Goal: Task Accomplishment & Management: Manage account settings

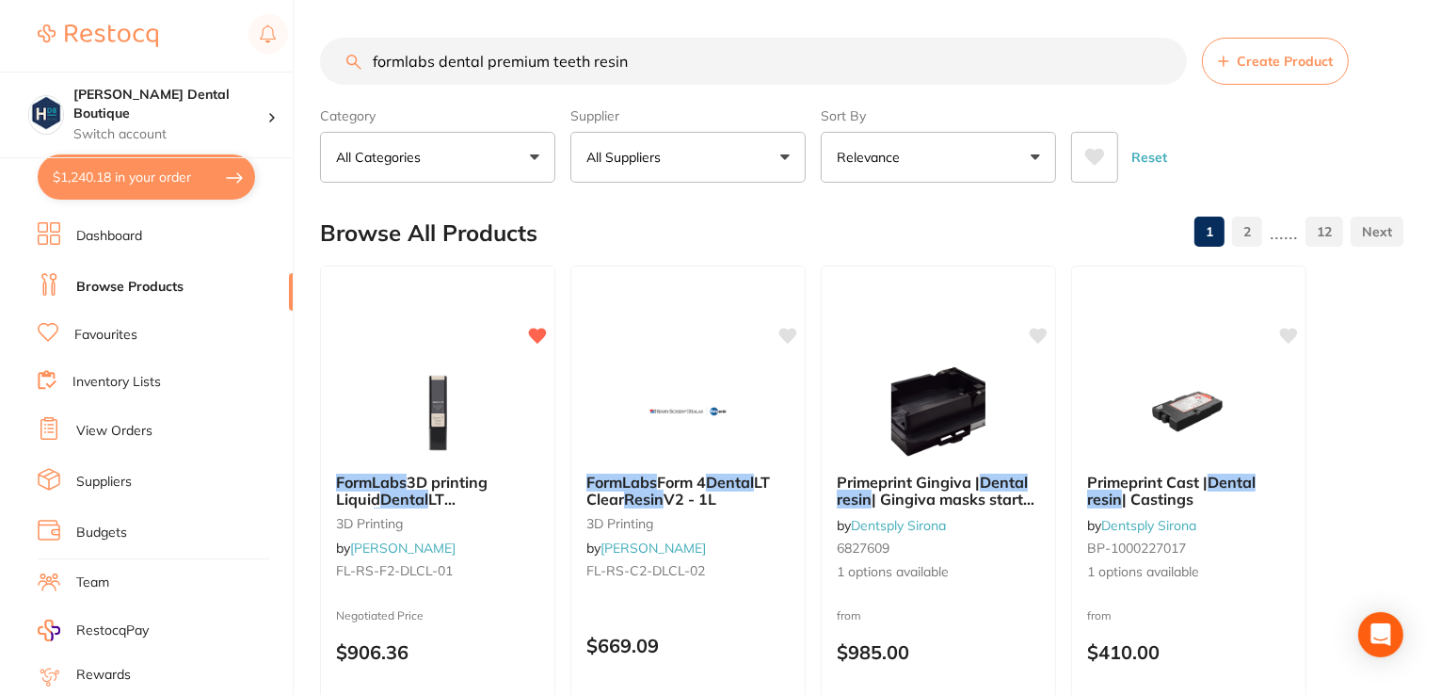
click at [122, 432] on link "View Orders" at bounding box center [114, 431] width 76 height 19
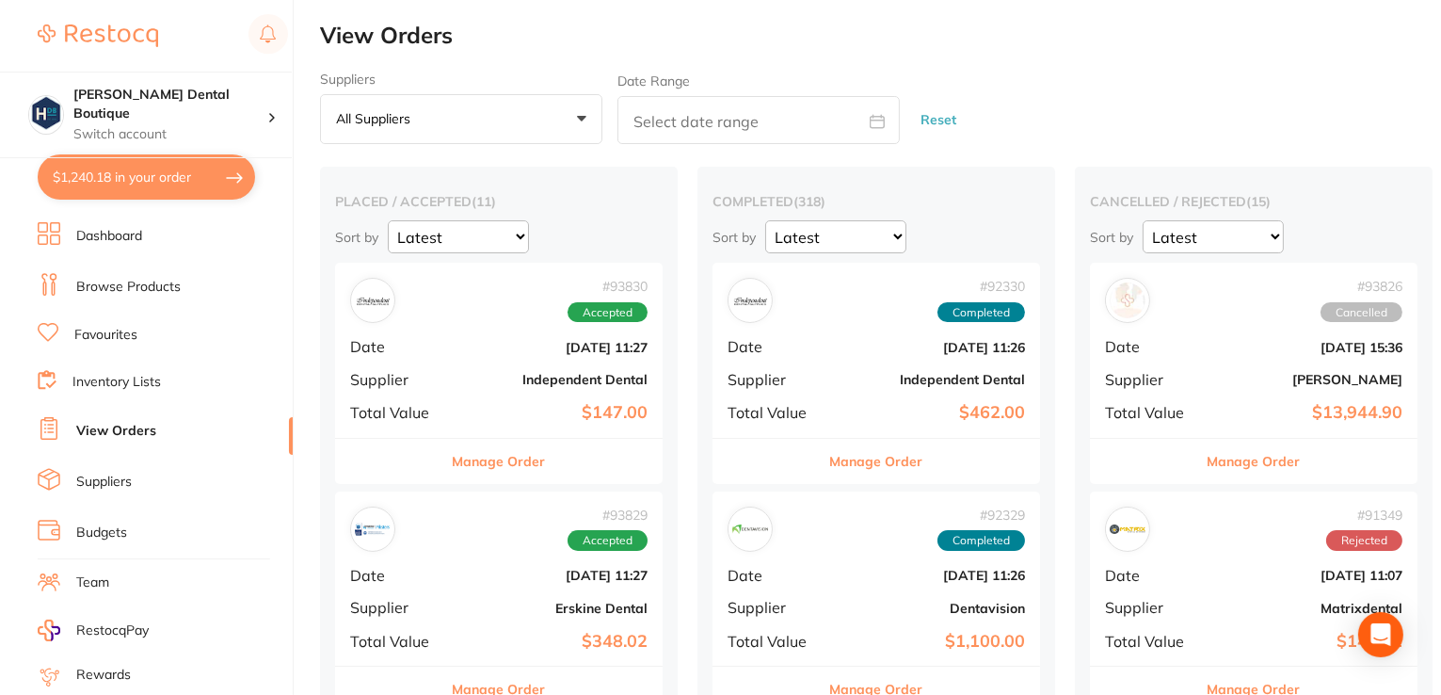
drag, startPoint x: 525, startPoint y: 456, endPoint x: 916, endPoint y: 473, distance: 391.1
click at [527, 455] on button "Manage Order" at bounding box center [499, 461] width 93 height 45
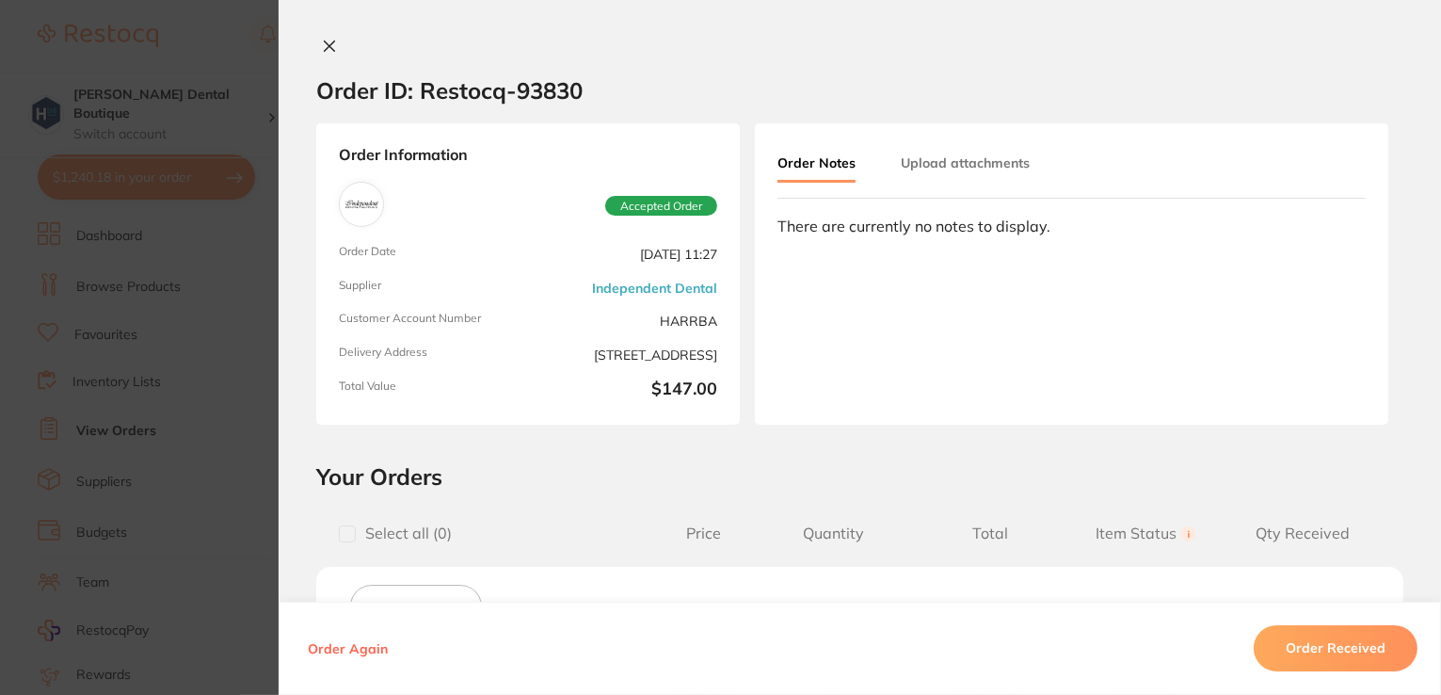
click at [322, 49] on icon at bounding box center [329, 46] width 15 height 15
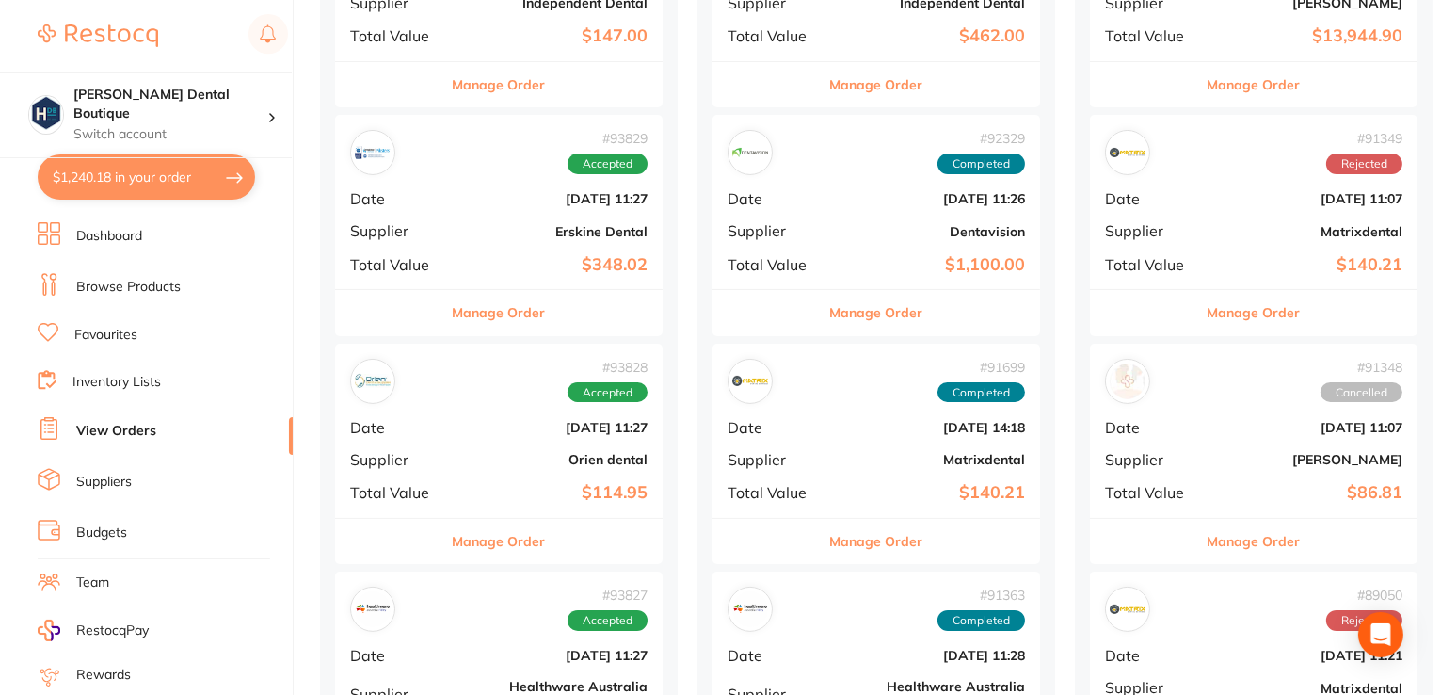
scroll to position [659, 0]
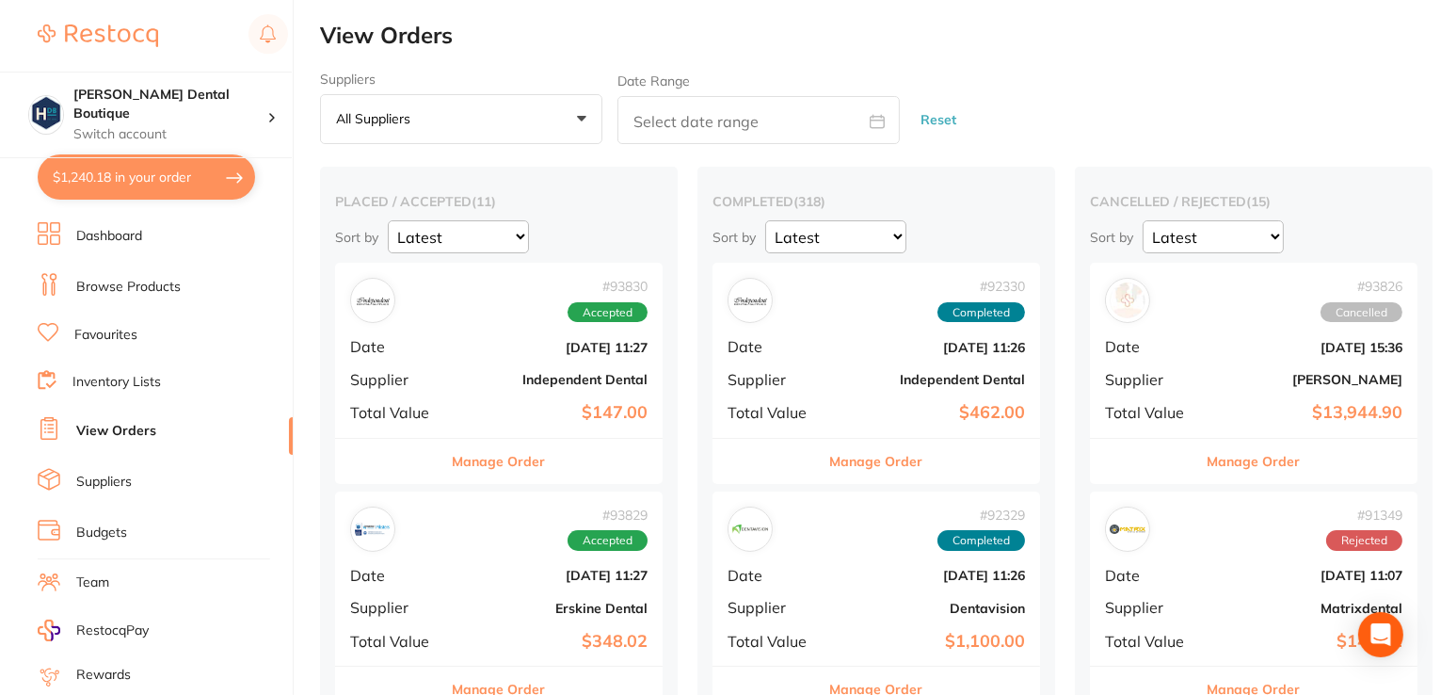
click at [500, 459] on button "Manage Order" at bounding box center [499, 461] width 93 height 45
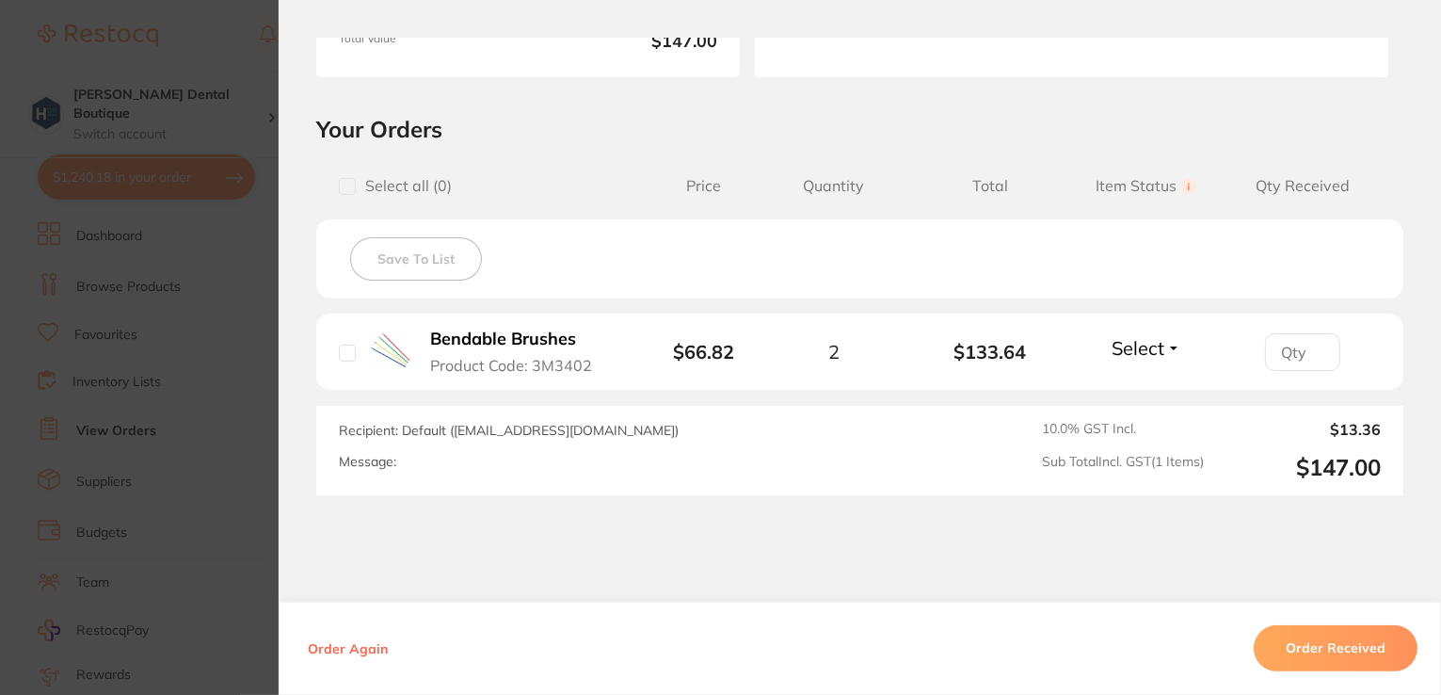
scroll to position [377, 0]
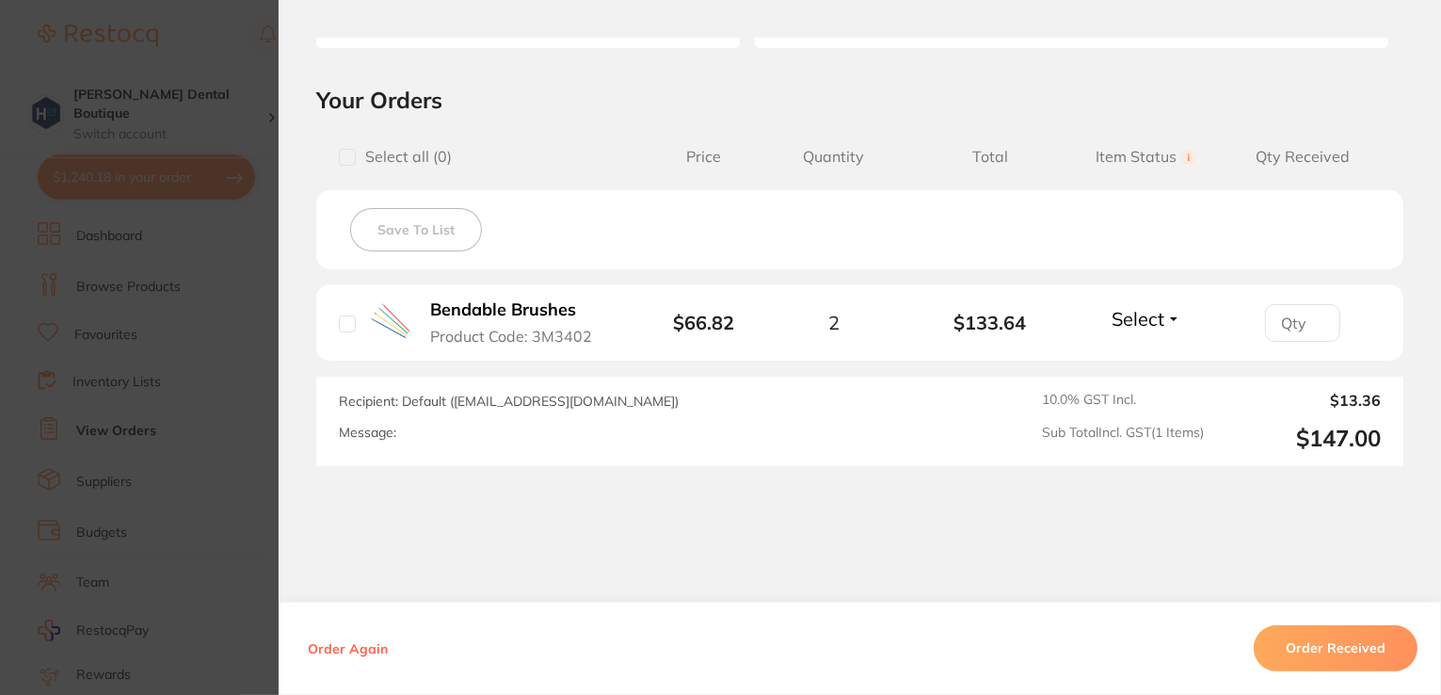
click at [1363, 657] on button "Order Received" at bounding box center [1336, 648] width 164 height 45
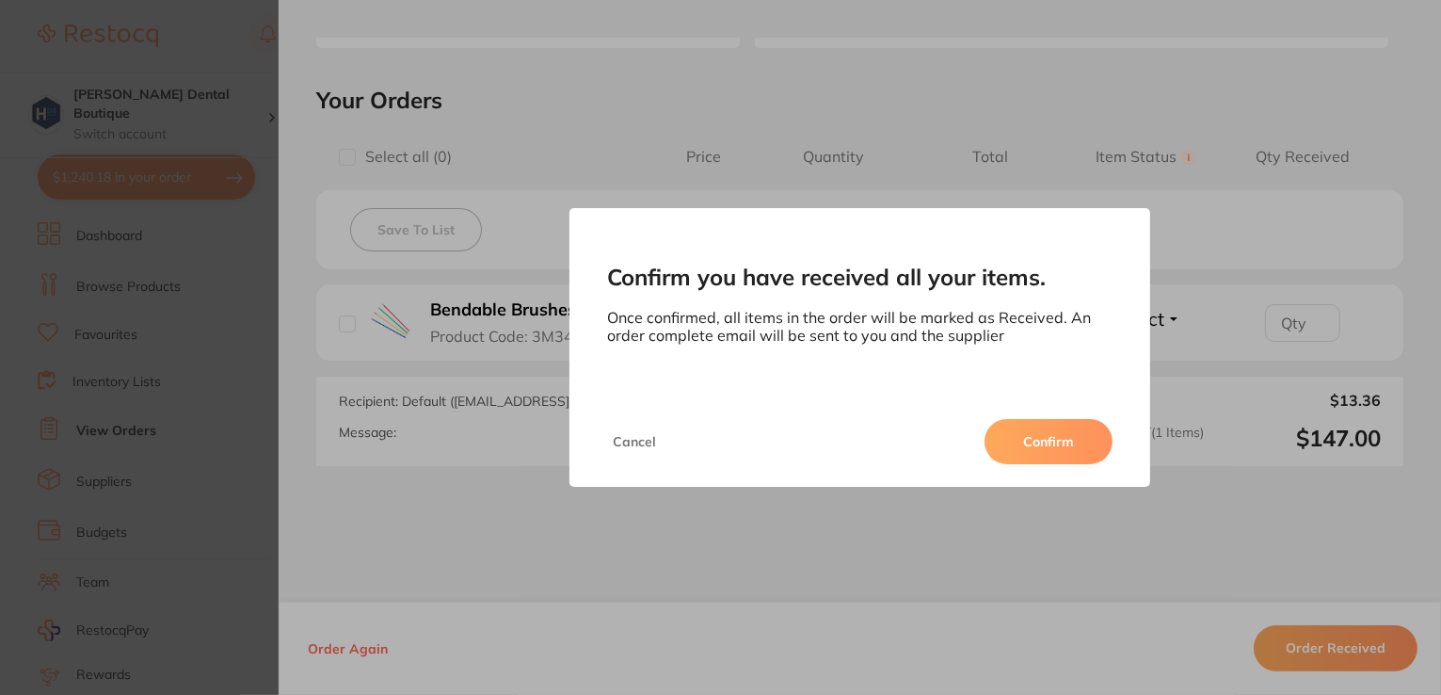
click at [1038, 432] on button "Confirm" at bounding box center [1049, 441] width 128 height 45
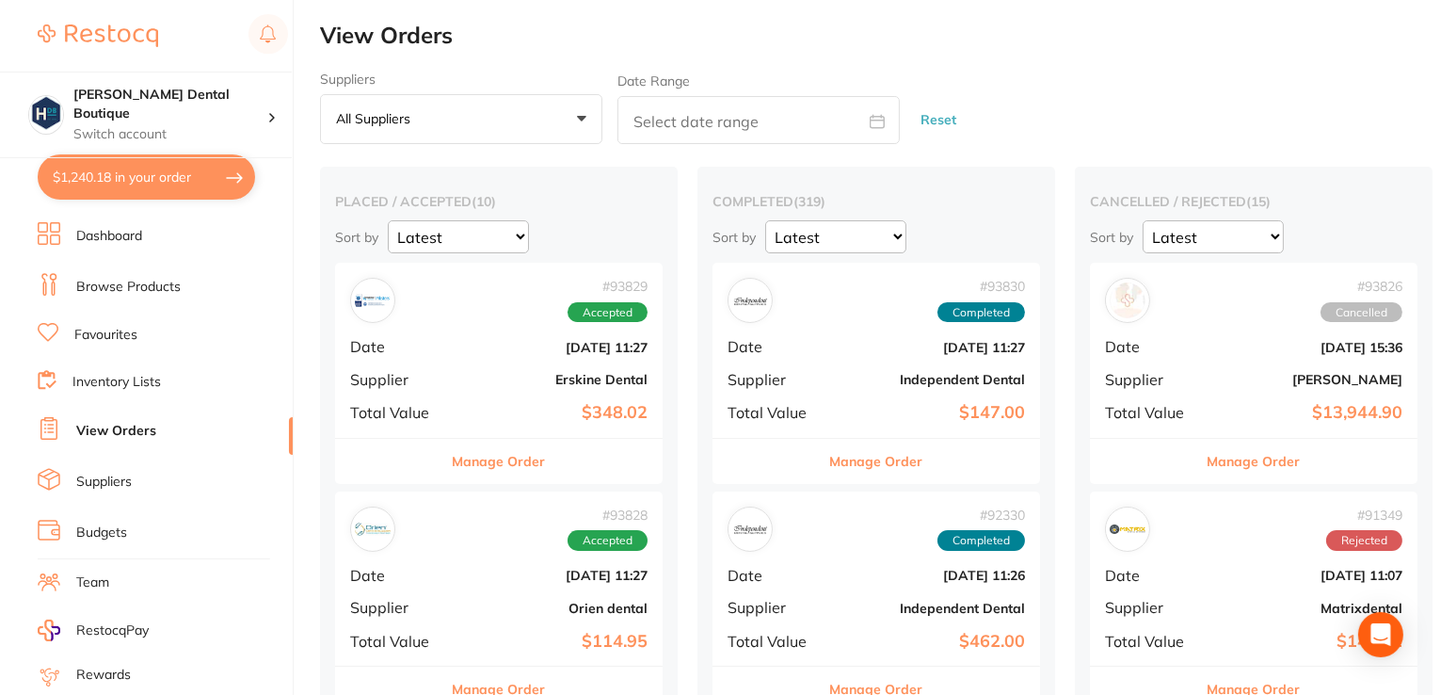
scroll to position [282, 0]
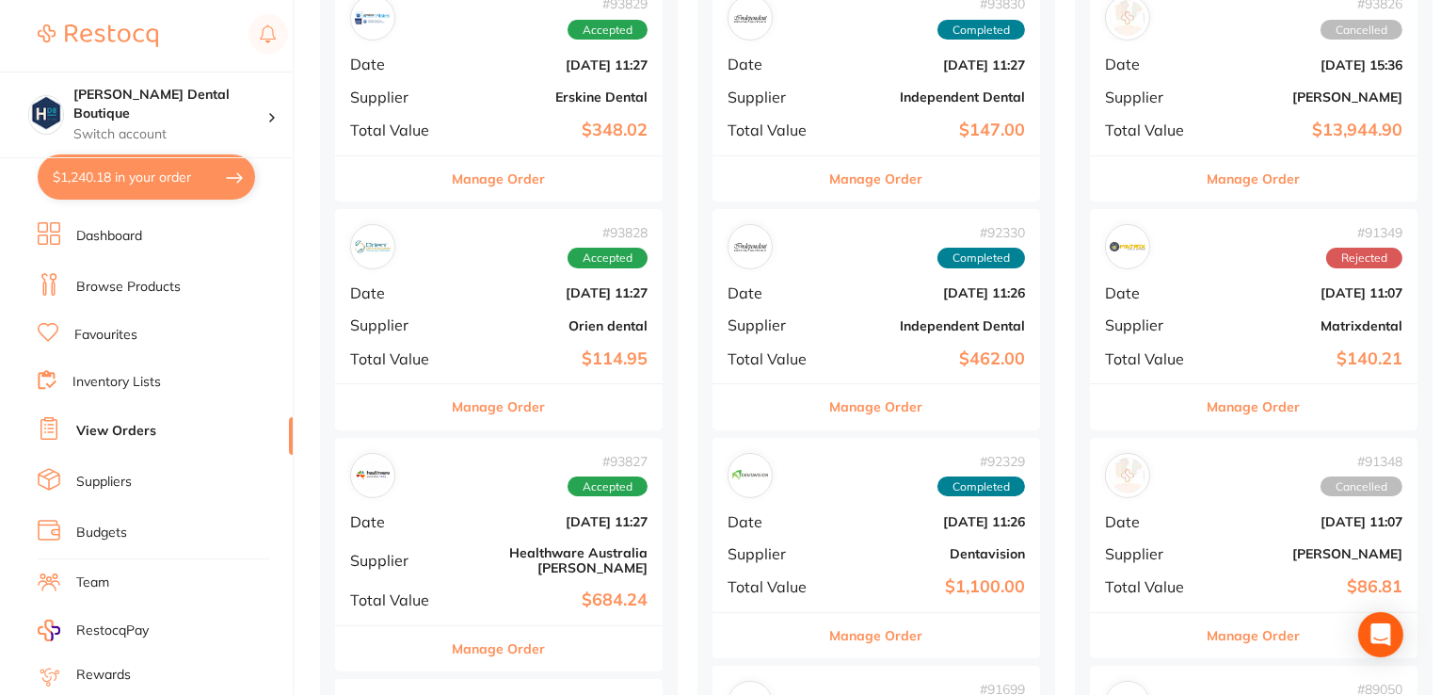
click at [515, 172] on button "Manage Order" at bounding box center [499, 178] width 93 height 45
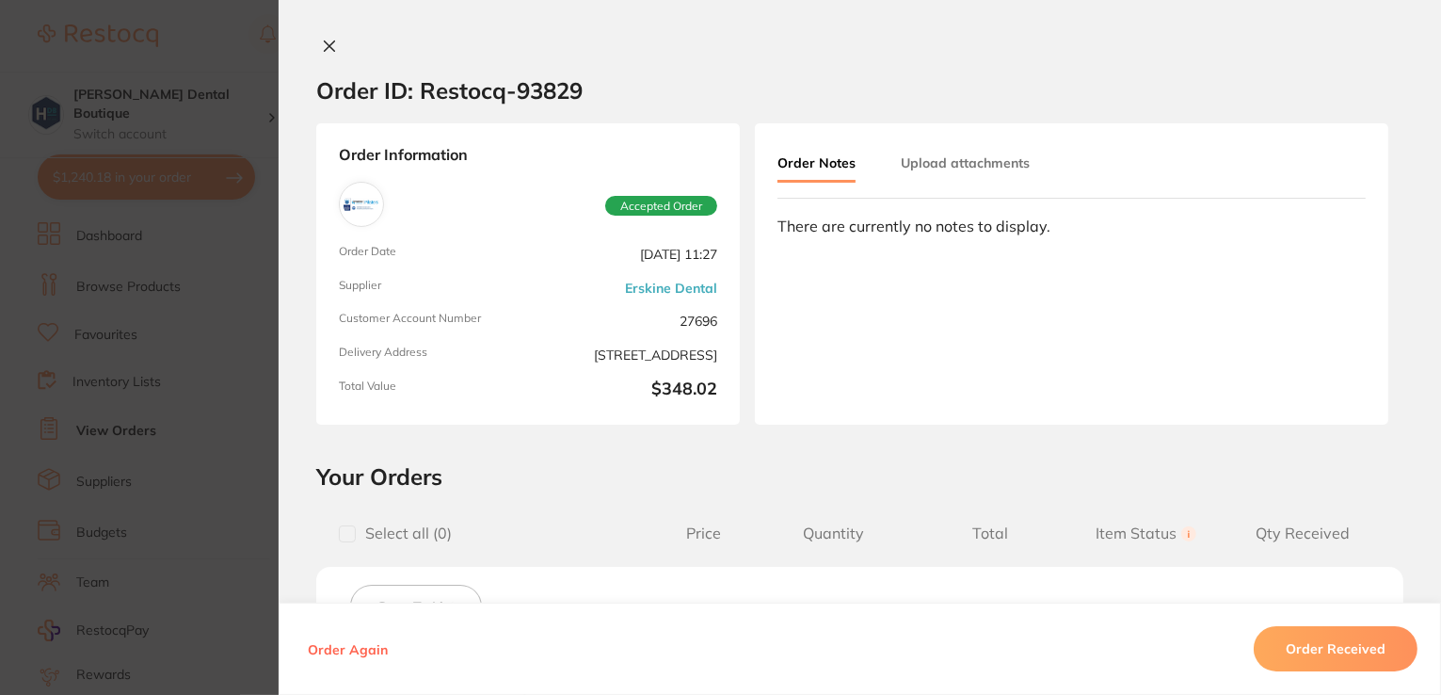
scroll to position [598, 0]
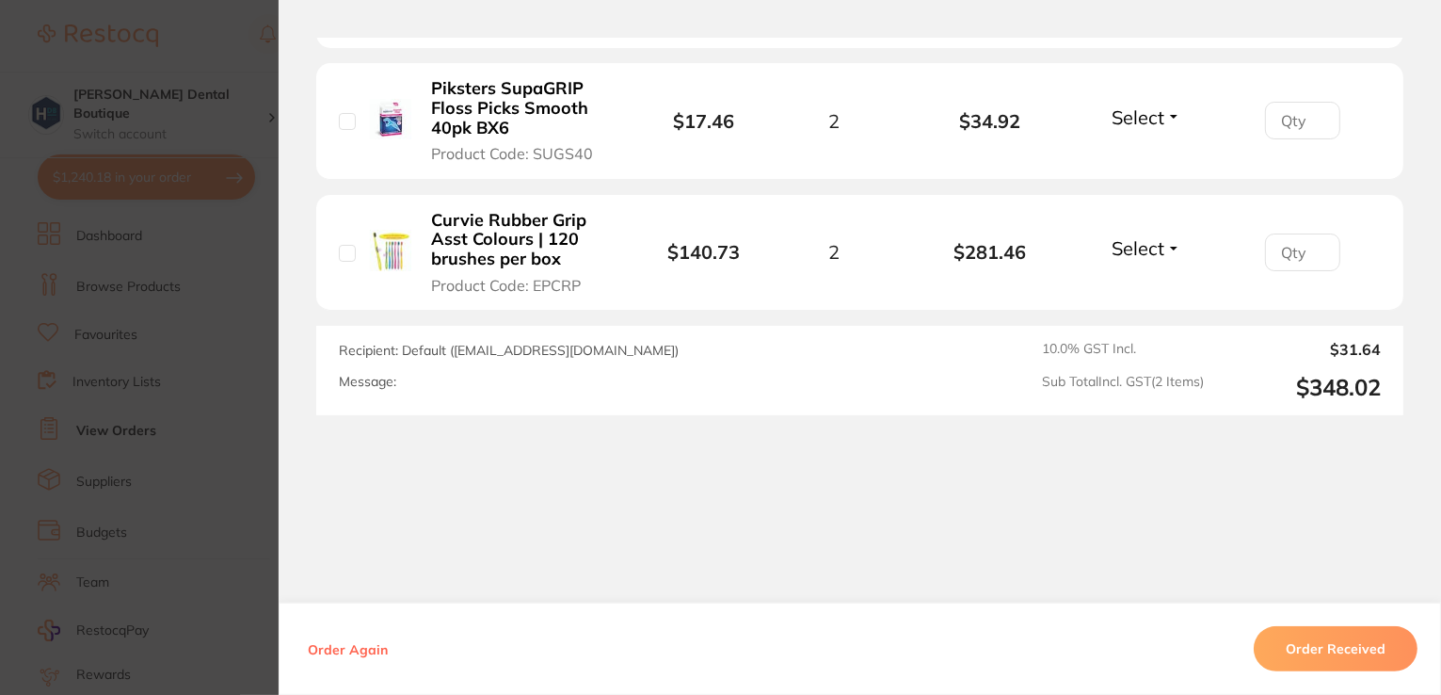
click at [1300, 630] on button "Order Received" at bounding box center [1336, 648] width 164 height 45
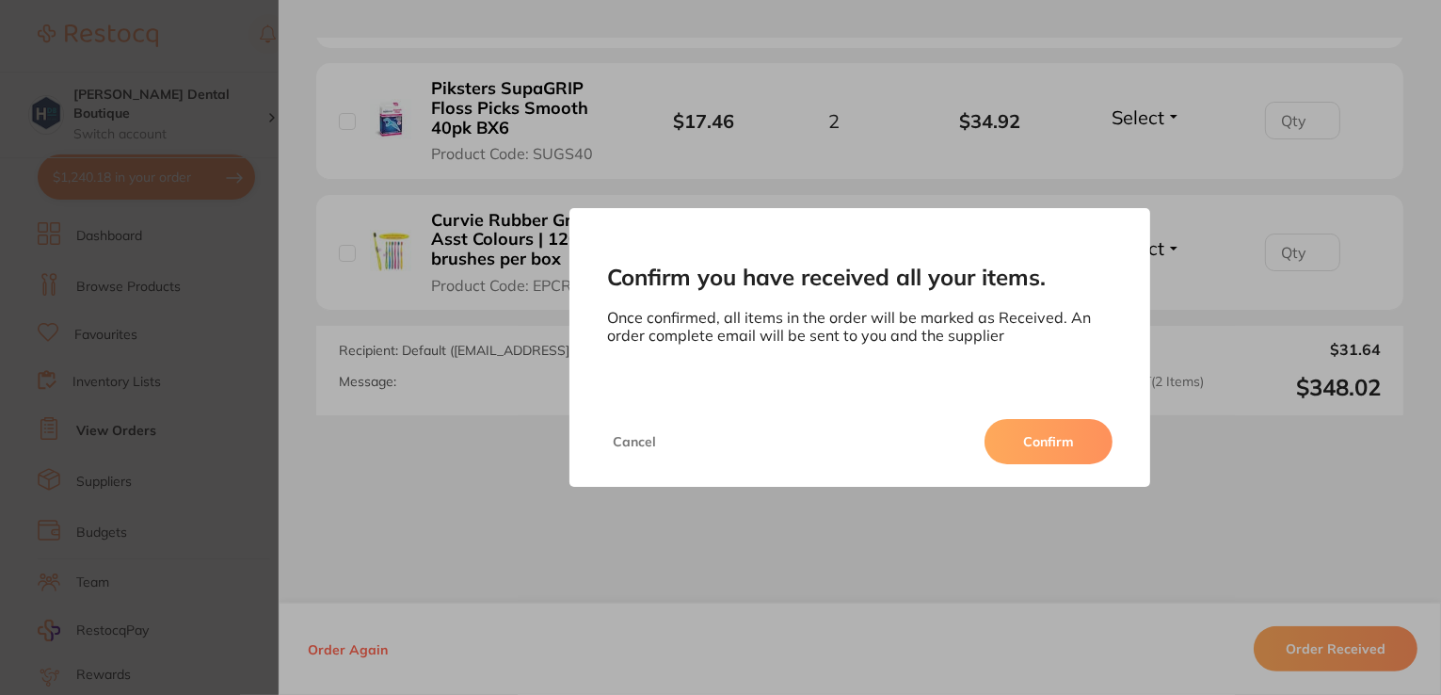
click at [1047, 438] on button "Confirm" at bounding box center [1049, 441] width 128 height 45
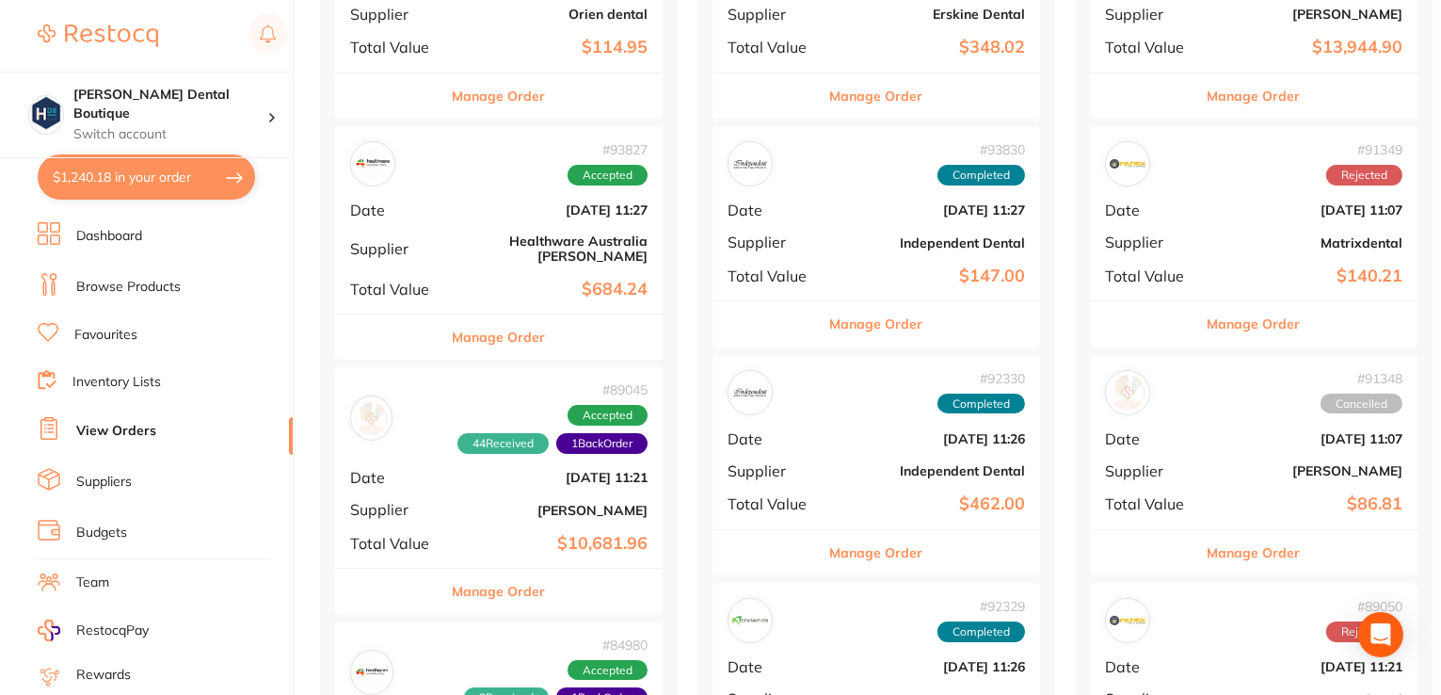
scroll to position [377, 0]
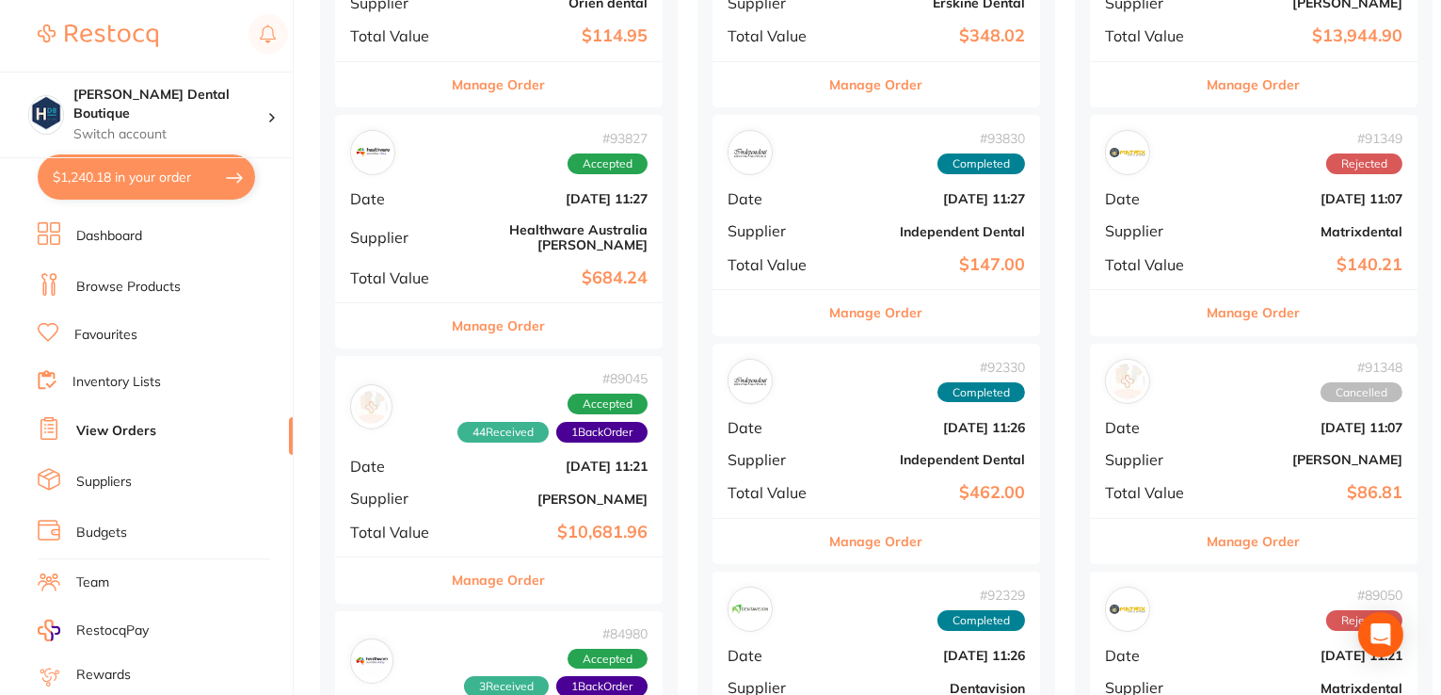
click at [505, 303] on button "Manage Order" at bounding box center [499, 325] width 93 height 45
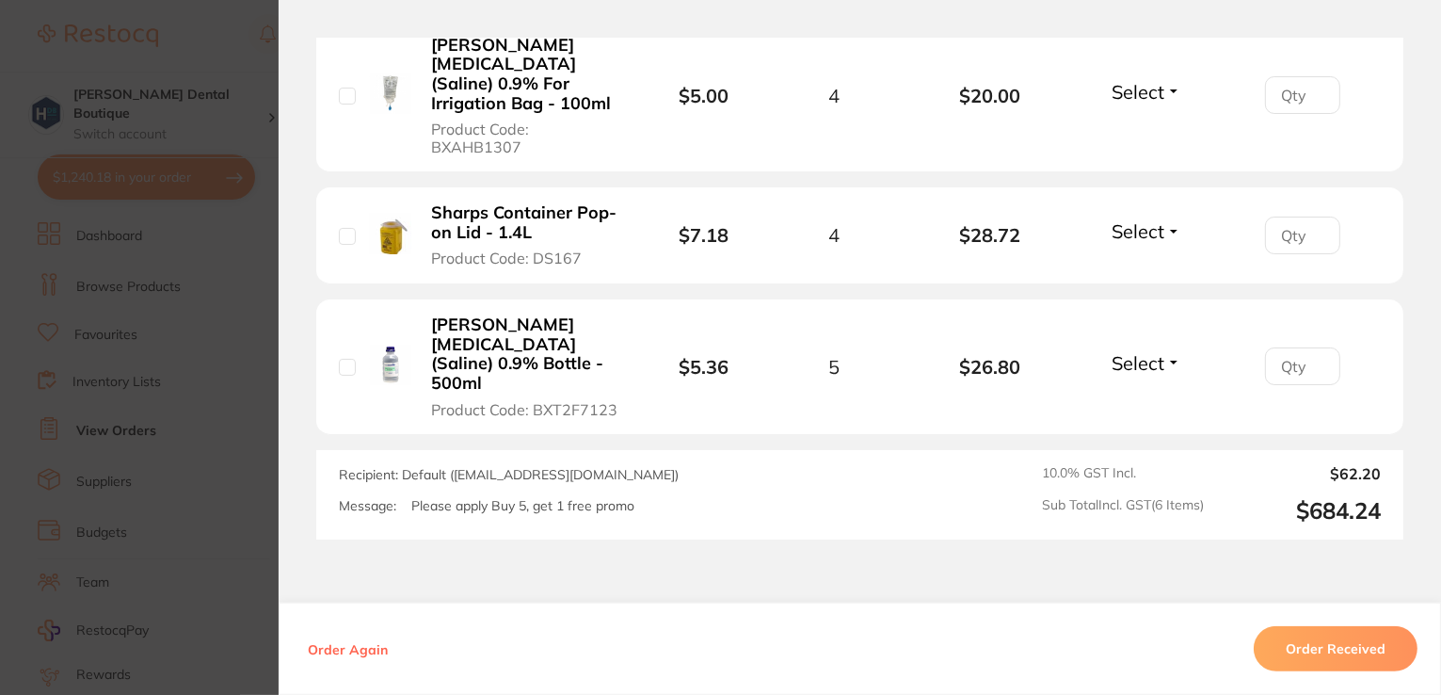
scroll to position [377, 0]
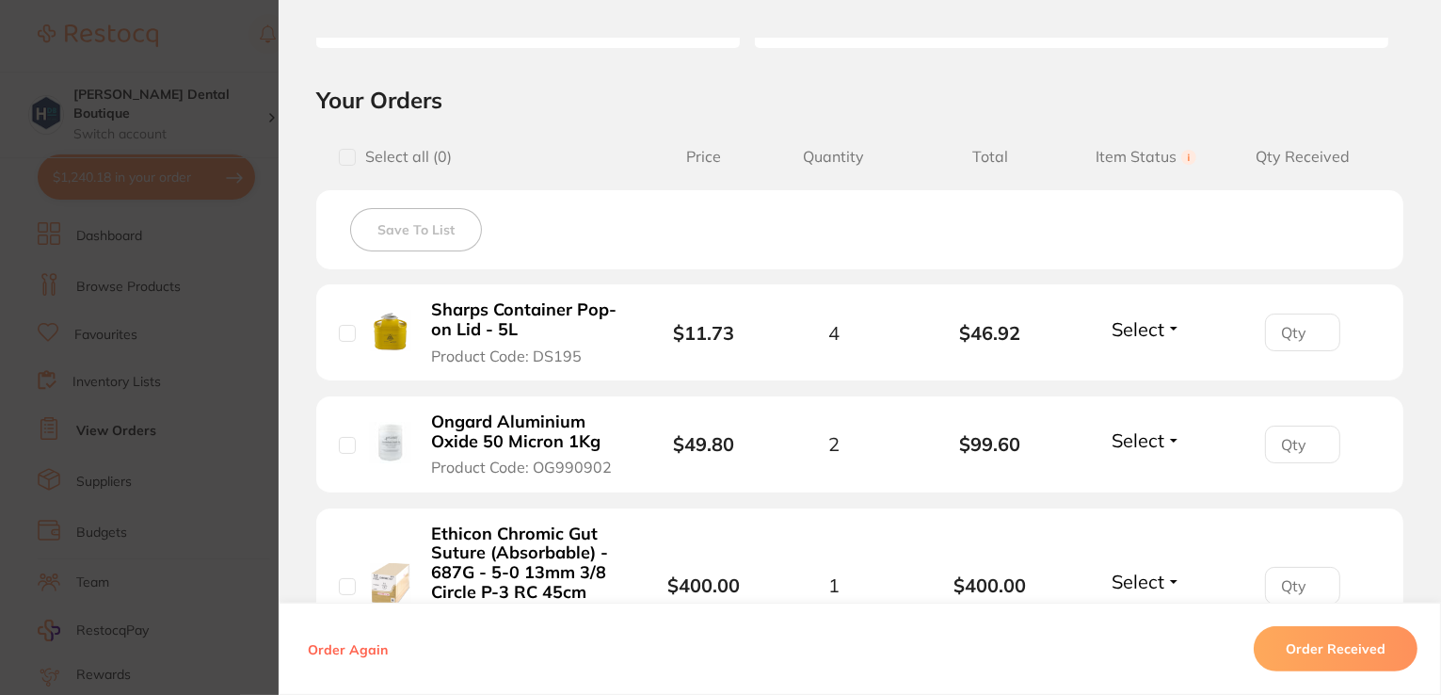
click at [1326, 656] on button "Order Received" at bounding box center [1336, 648] width 164 height 45
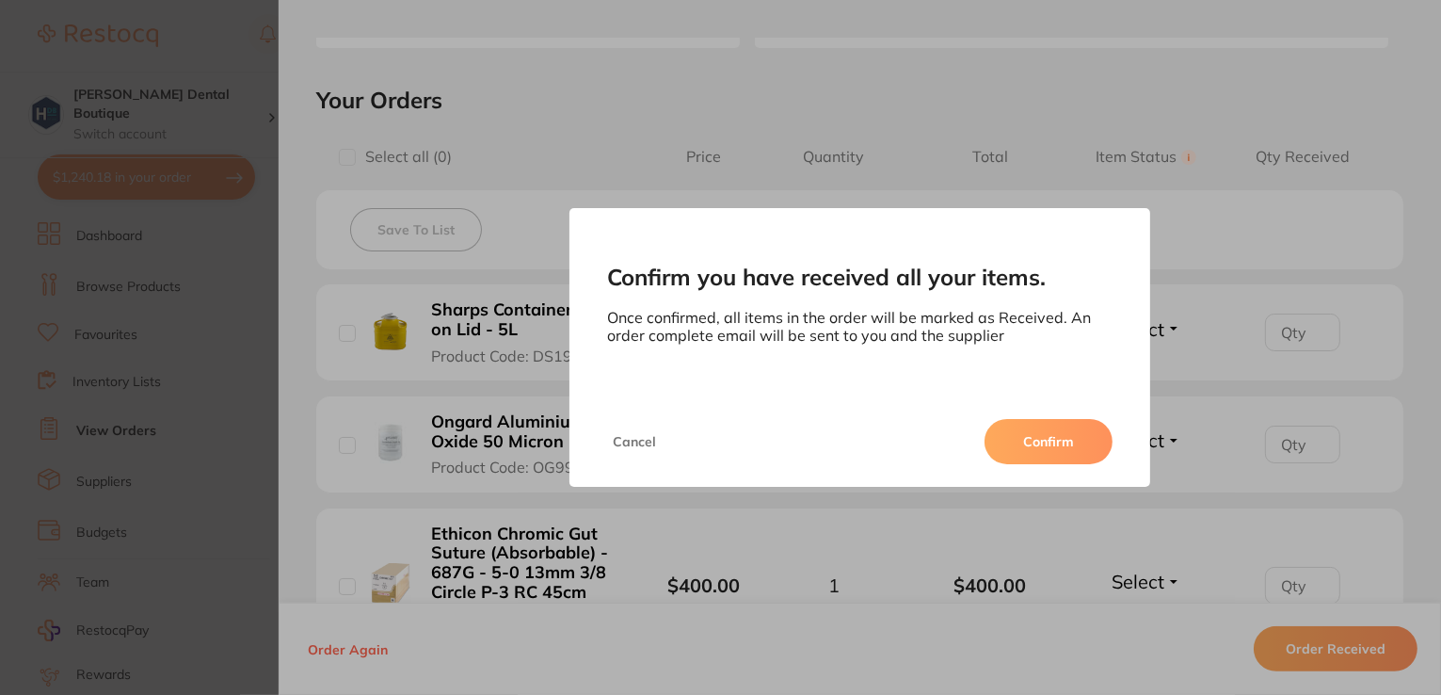
click at [1026, 442] on button "Confirm" at bounding box center [1049, 441] width 128 height 45
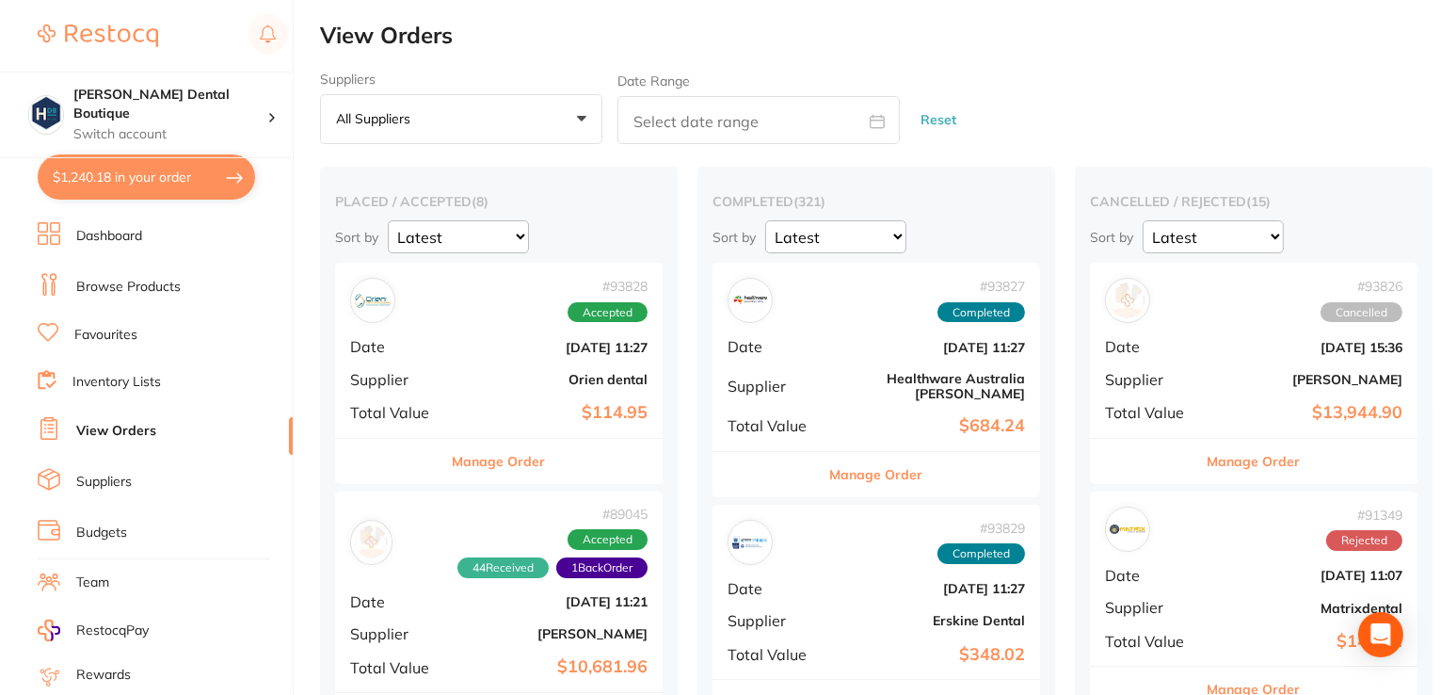
click at [511, 466] on button "Manage Order" at bounding box center [499, 461] width 93 height 45
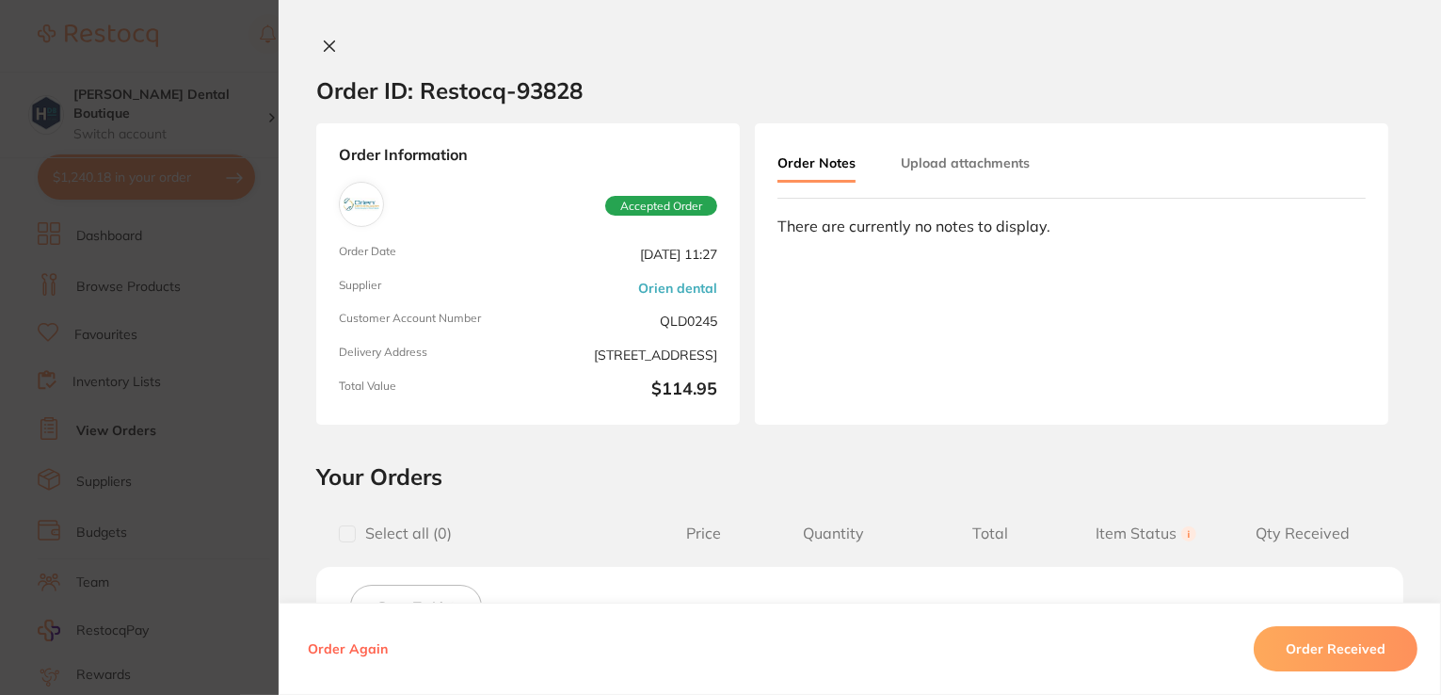
scroll to position [427, 0]
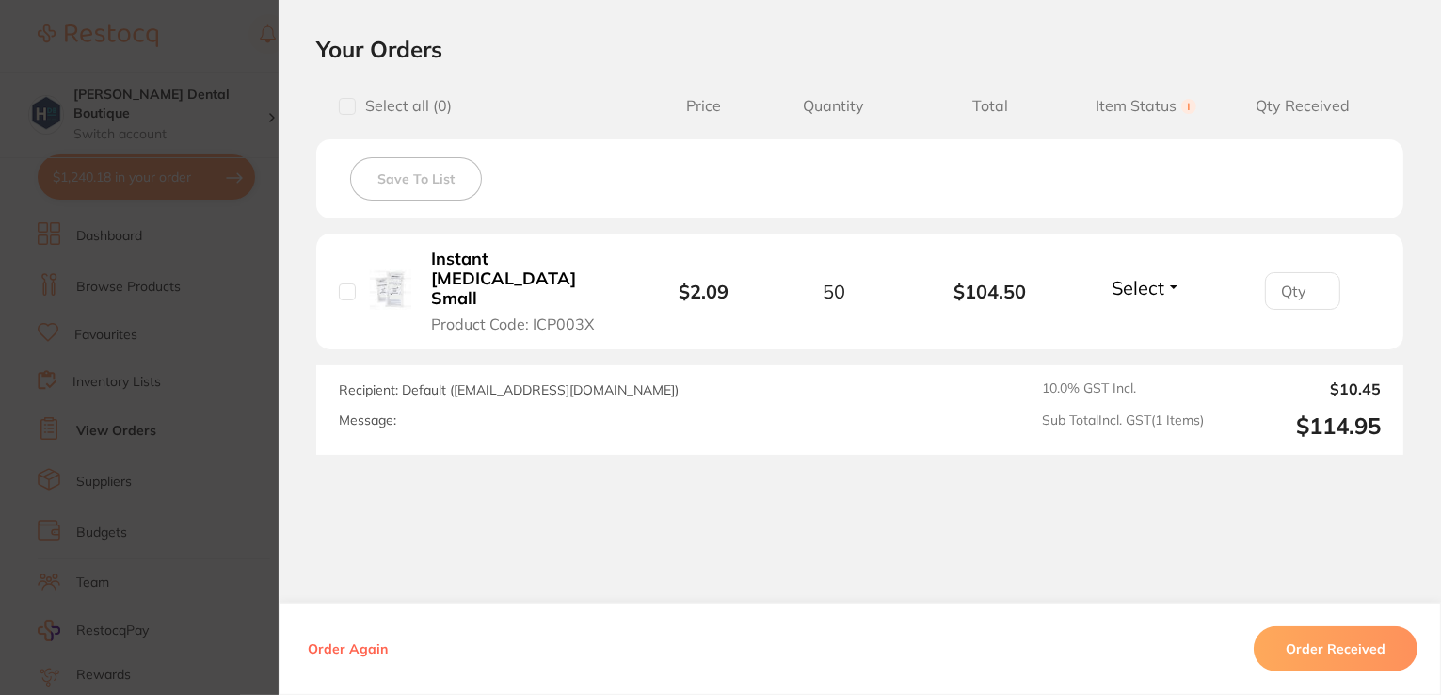
click at [1348, 658] on button "Order Received" at bounding box center [1336, 648] width 164 height 45
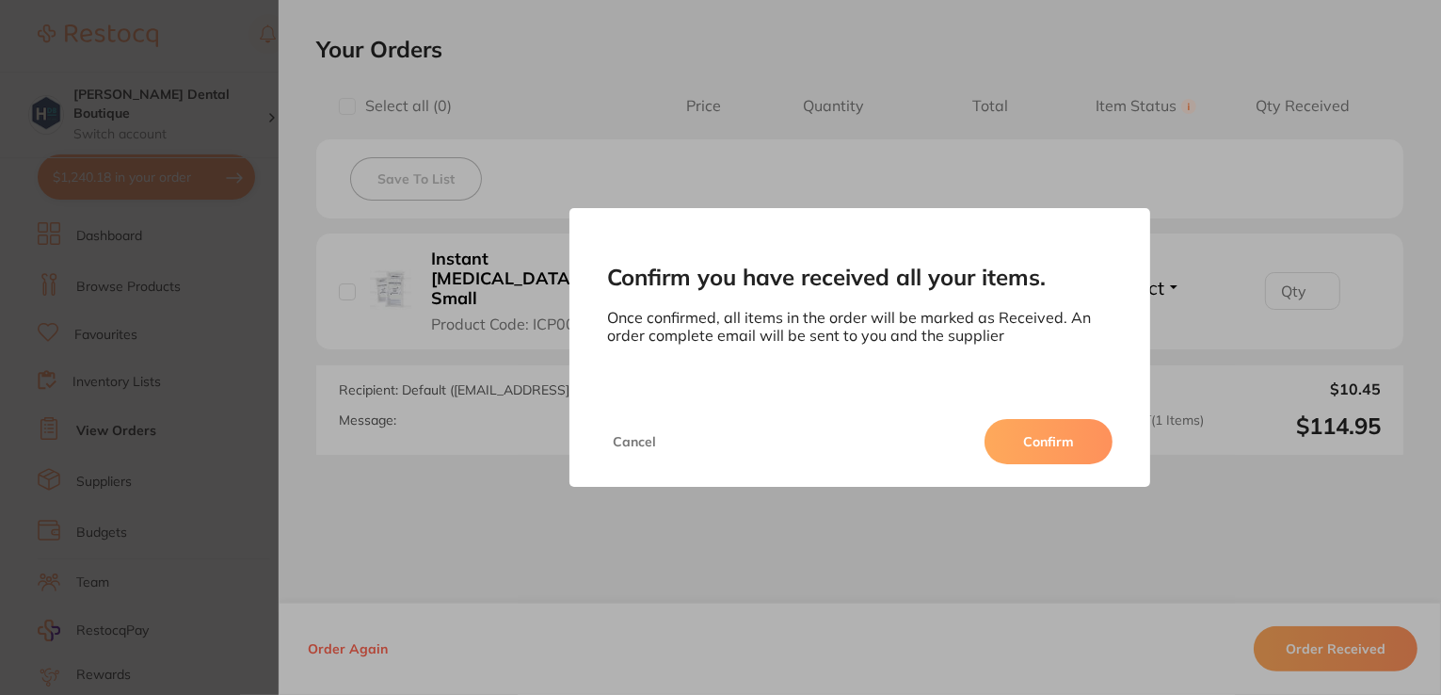
click at [1032, 438] on button "Confirm" at bounding box center [1049, 441] width 128 height 45
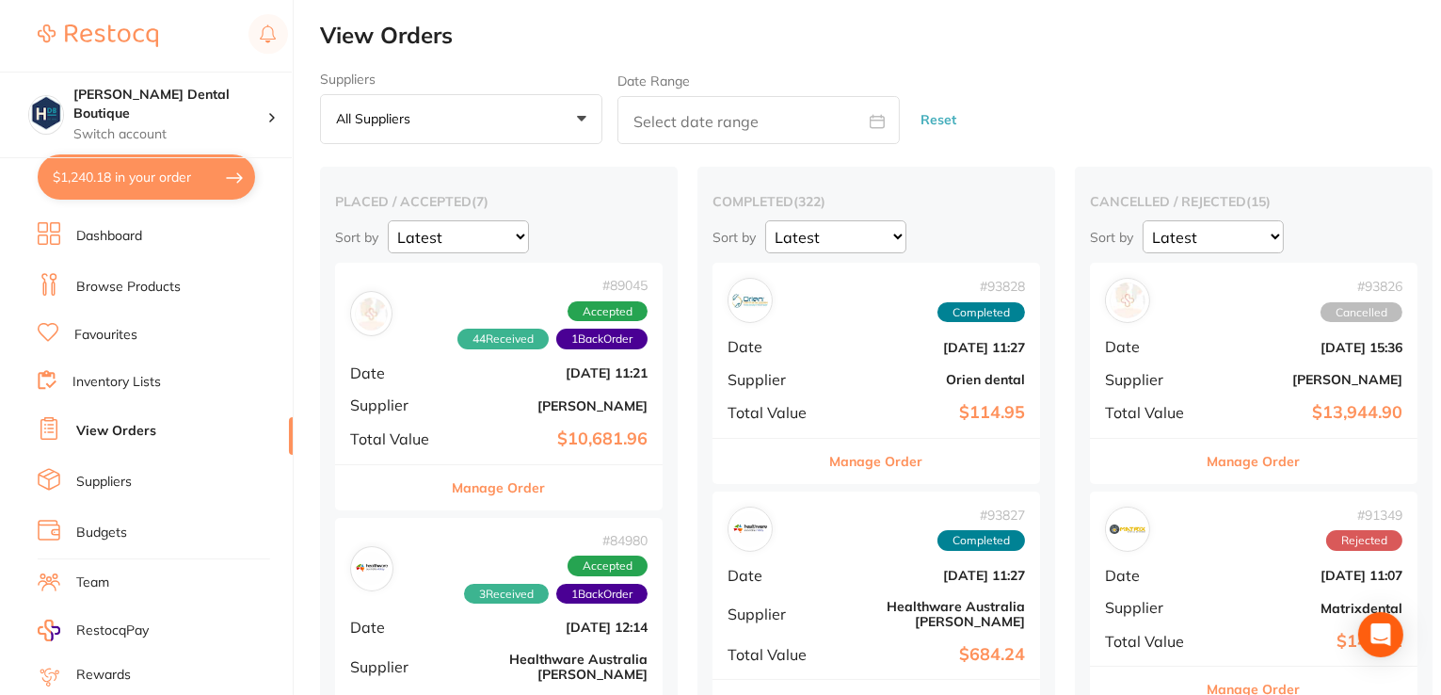
click at [101, 184] on button "$1,240.18 in your order" at bounding box center [146, 176] width 217 height 45
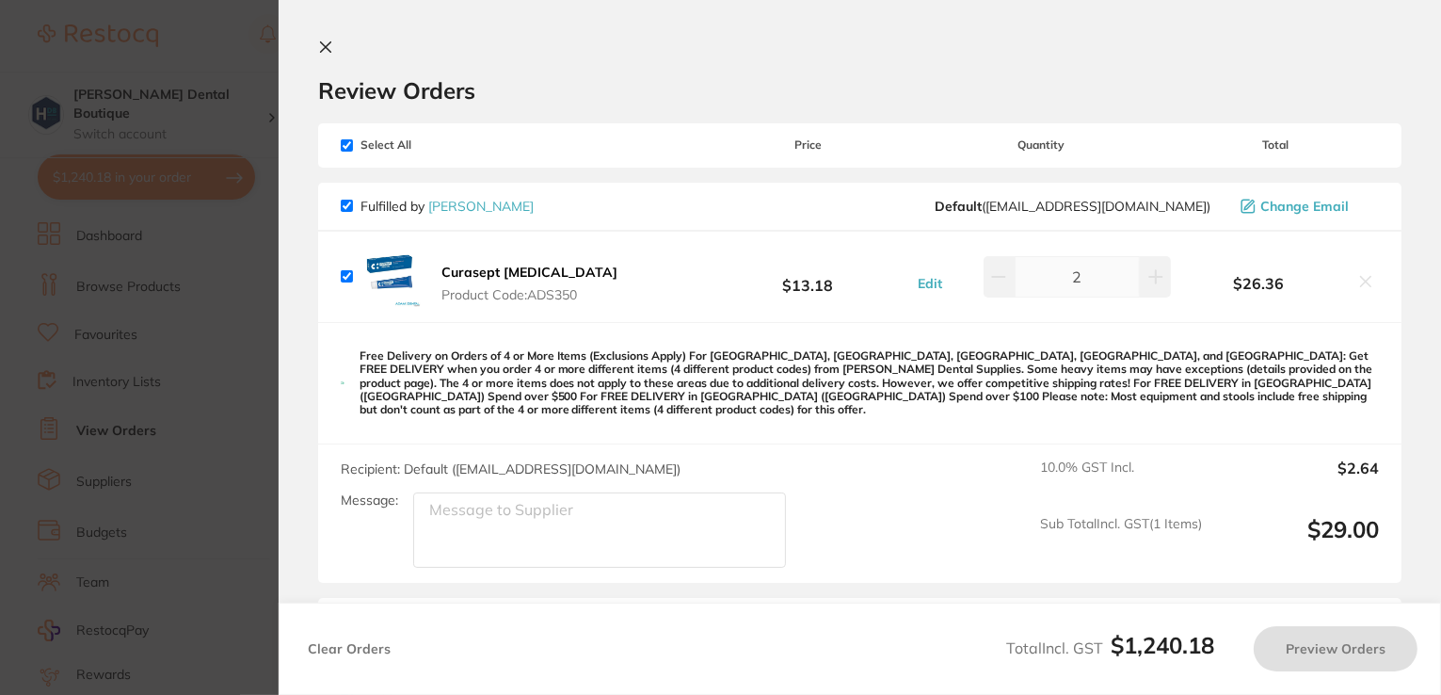
checkbox input "true"
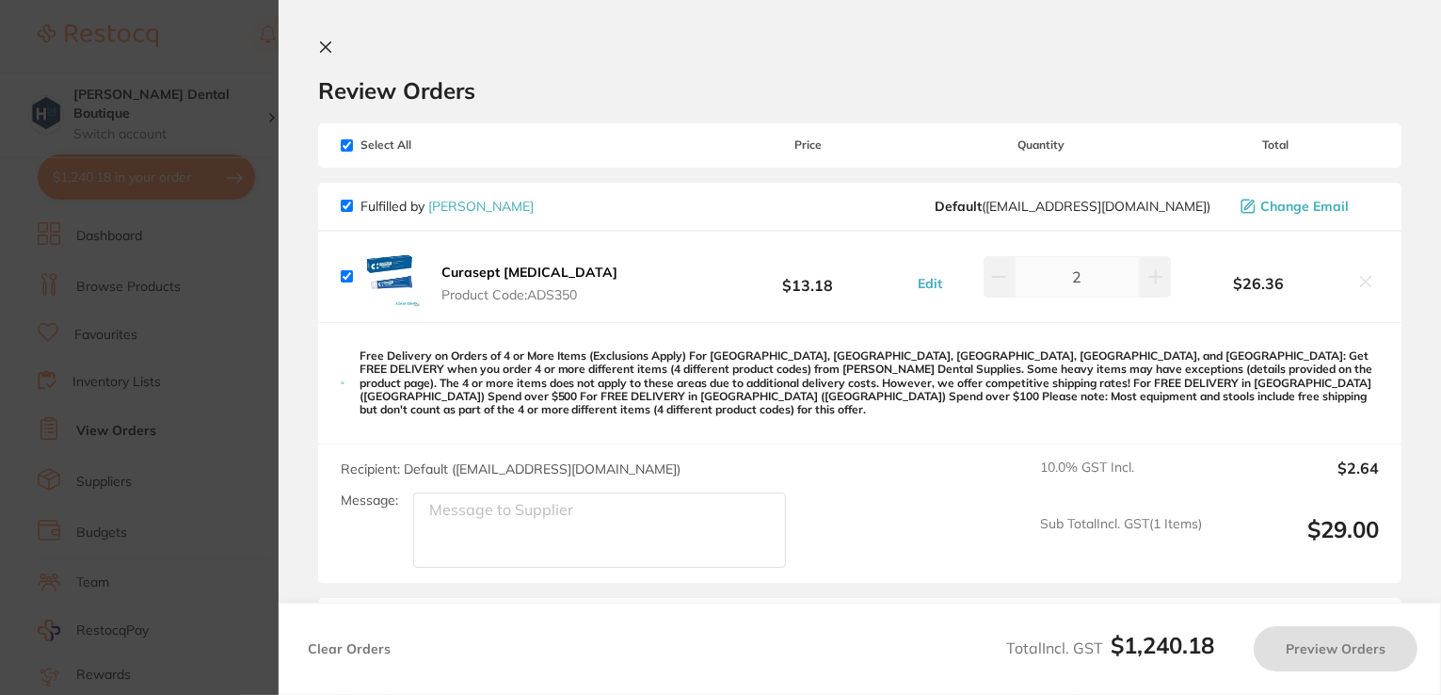
checkbox input "true"
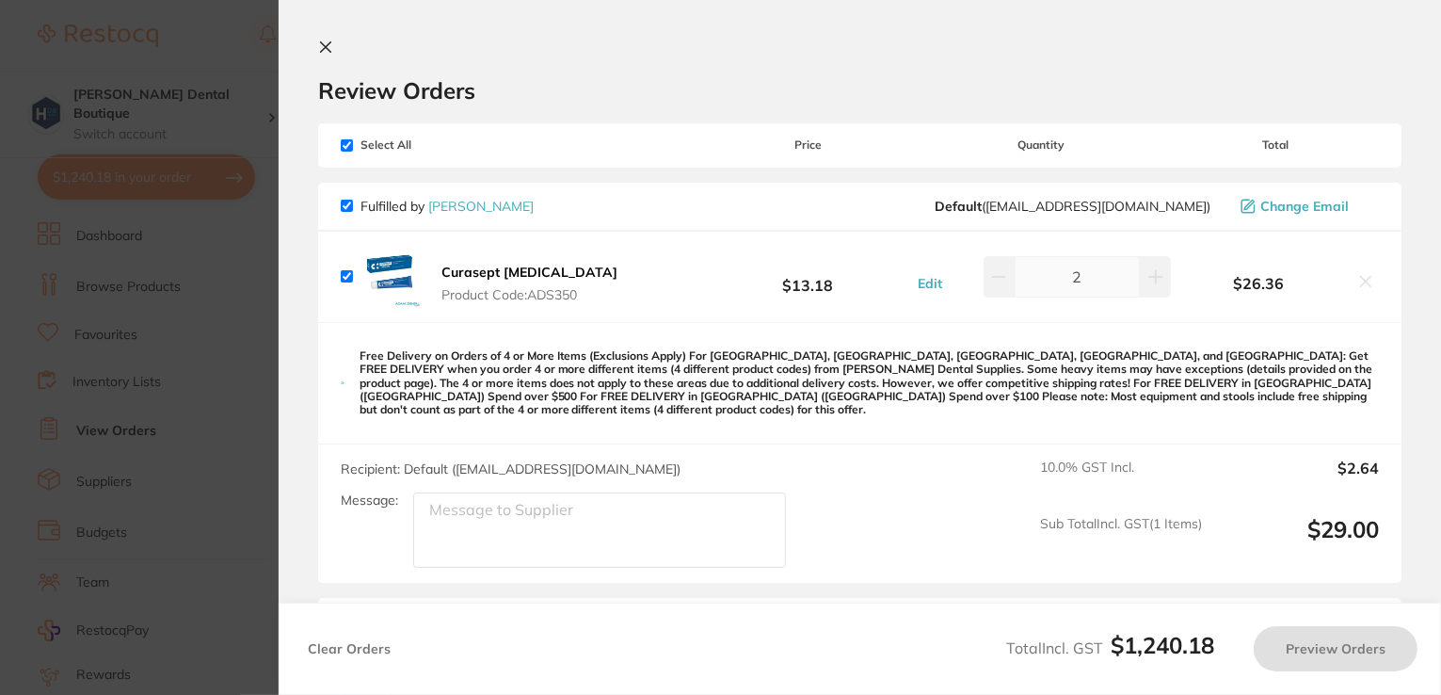
checkbox input "true"
click at [322, 49] on icon at bounding box center [325, 47] width 15 height 15
